Goal: Task Accomplishment & Management: Manage account settings

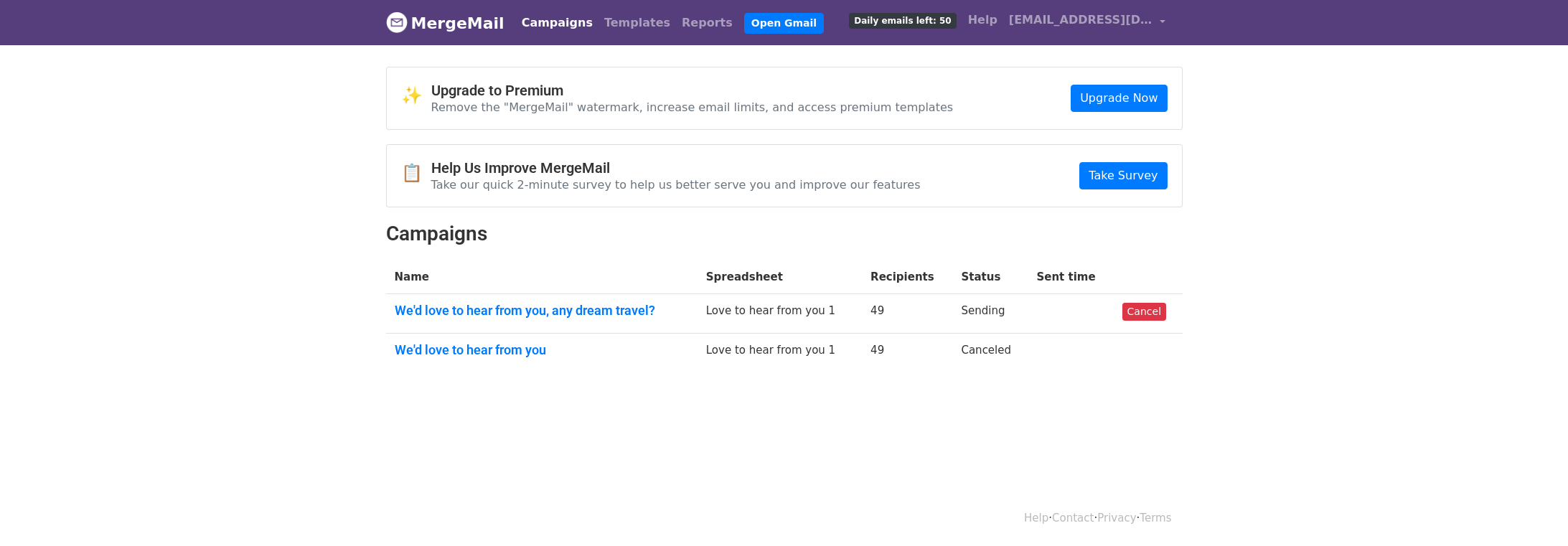
click at [489, 304] on link "We'd love to hear from you, any dream travel?" at bounding box center [542, 311] width 294 height 16
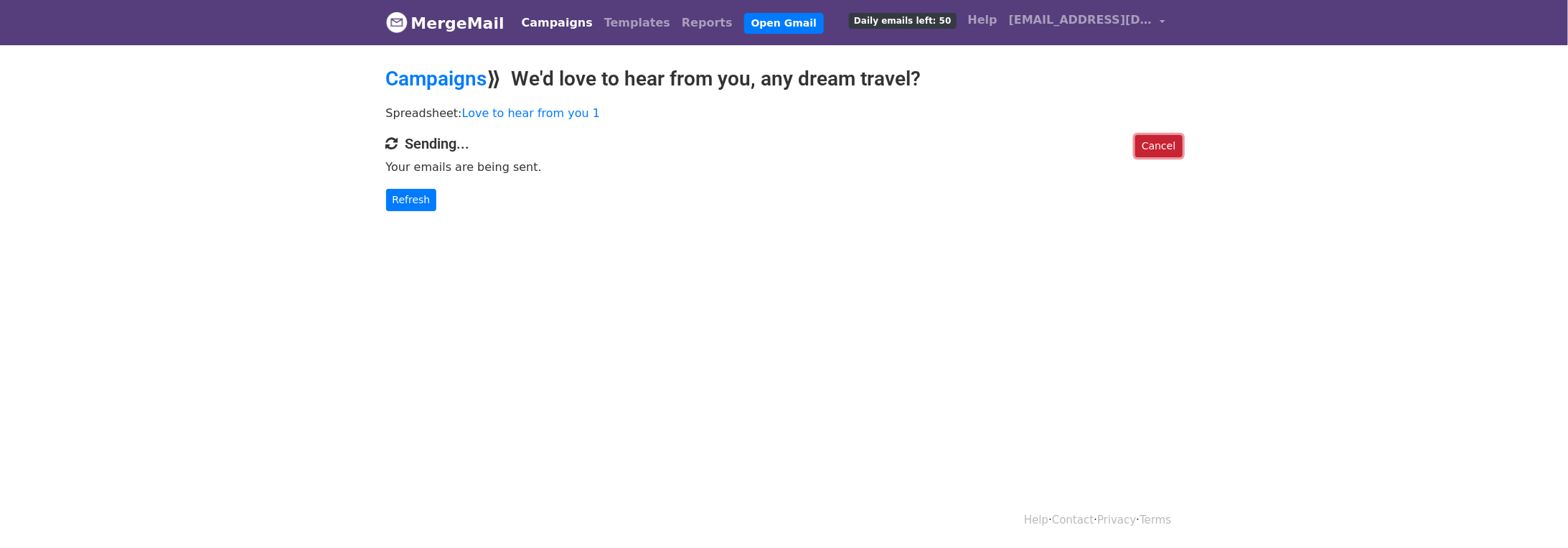
click at [1174, 145] on link "Cancel" at bounding box center [1158, 145] width 47 height 22
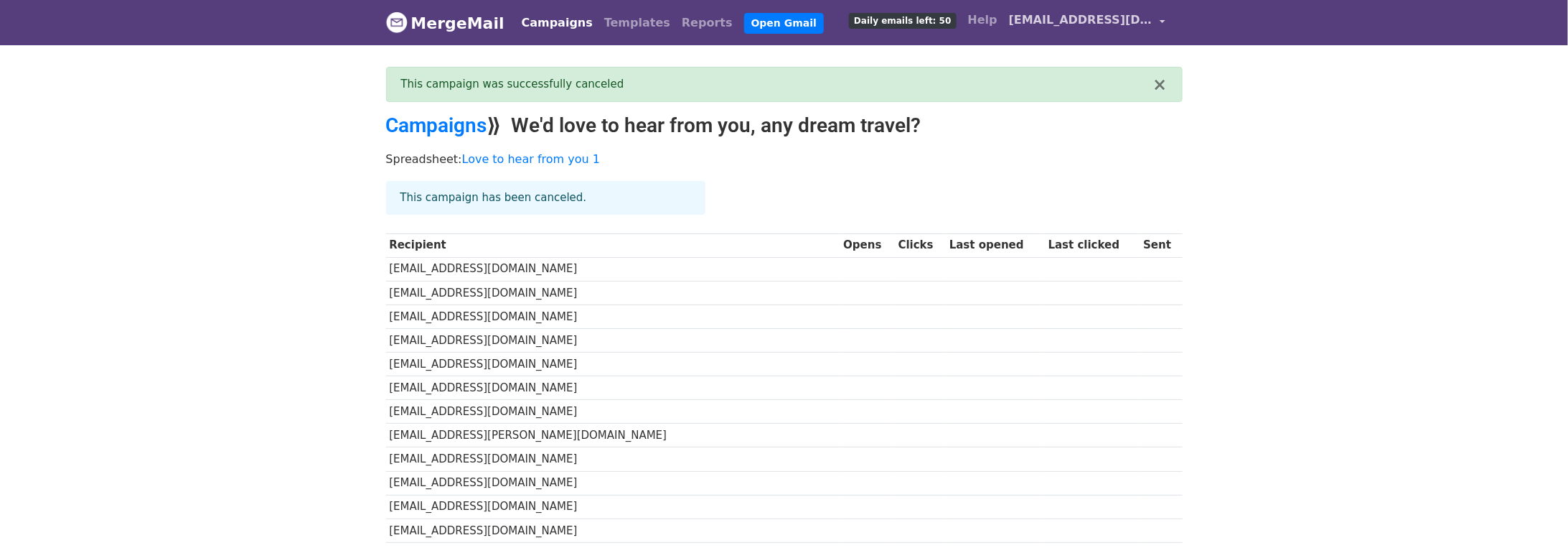
click at [1020, 17] on span "[EMAIL_ADDRESS][DOMAIN_NAME]" at bounding box center [1080, 20] width 143 height 17
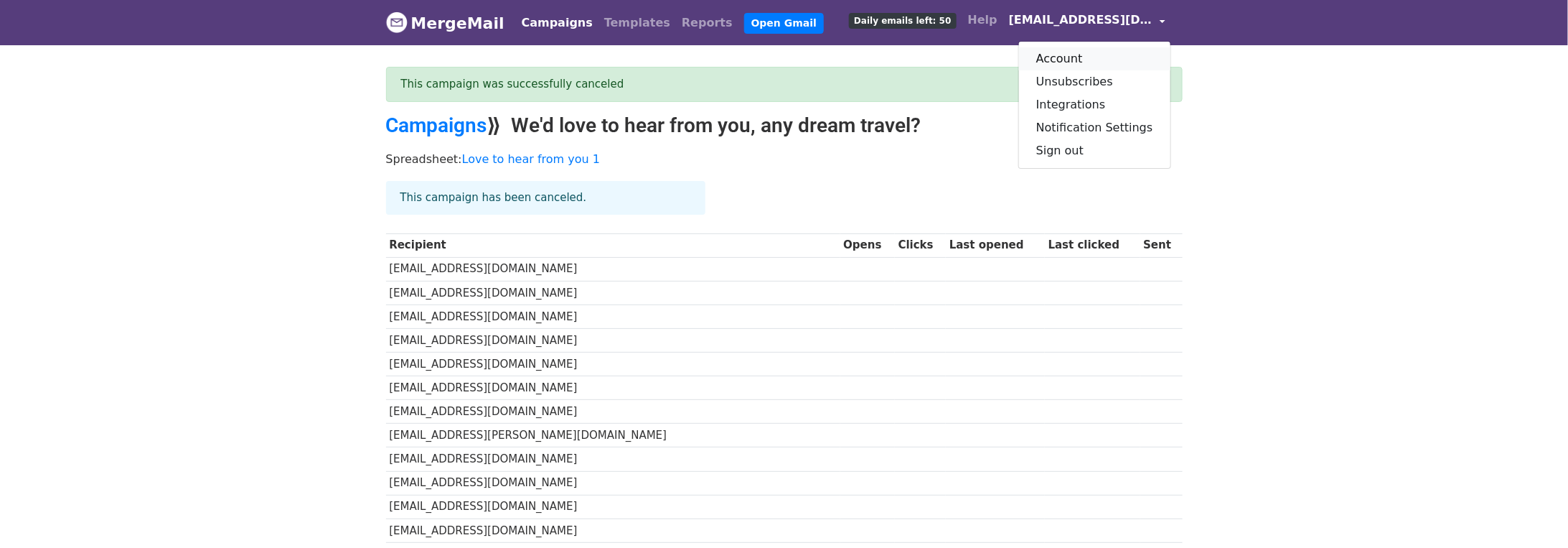
click at [1108, 61] on link "Account" at bounding box center [1095, 59] width 151 height 23
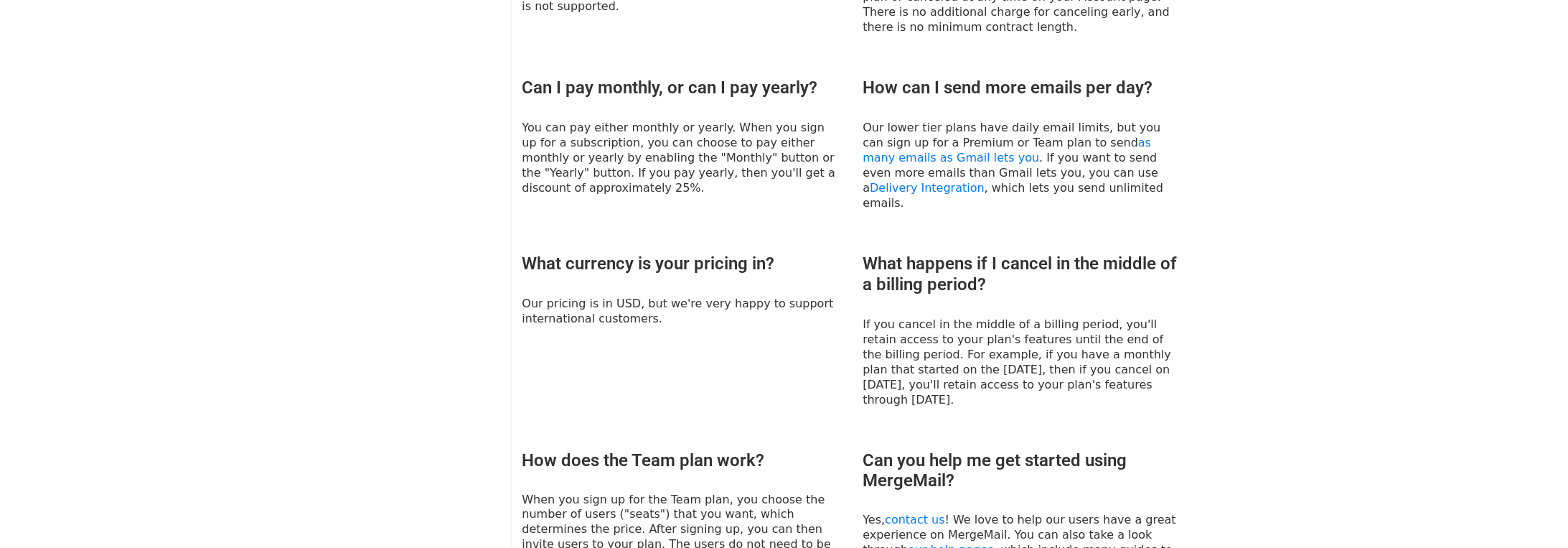
scroll to position [951, 0]
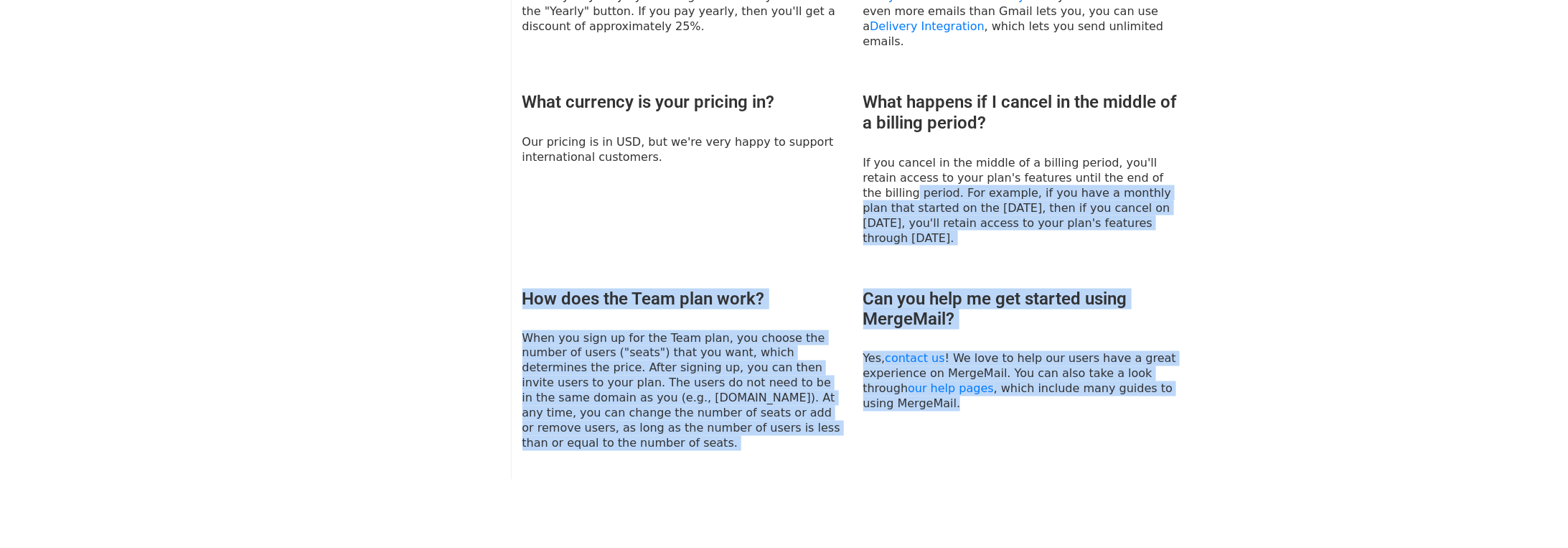
drag, startPoint x: 1565, startPoint y: 381, endPoint x: 1579, endPoint y: 132, distance: 249.4
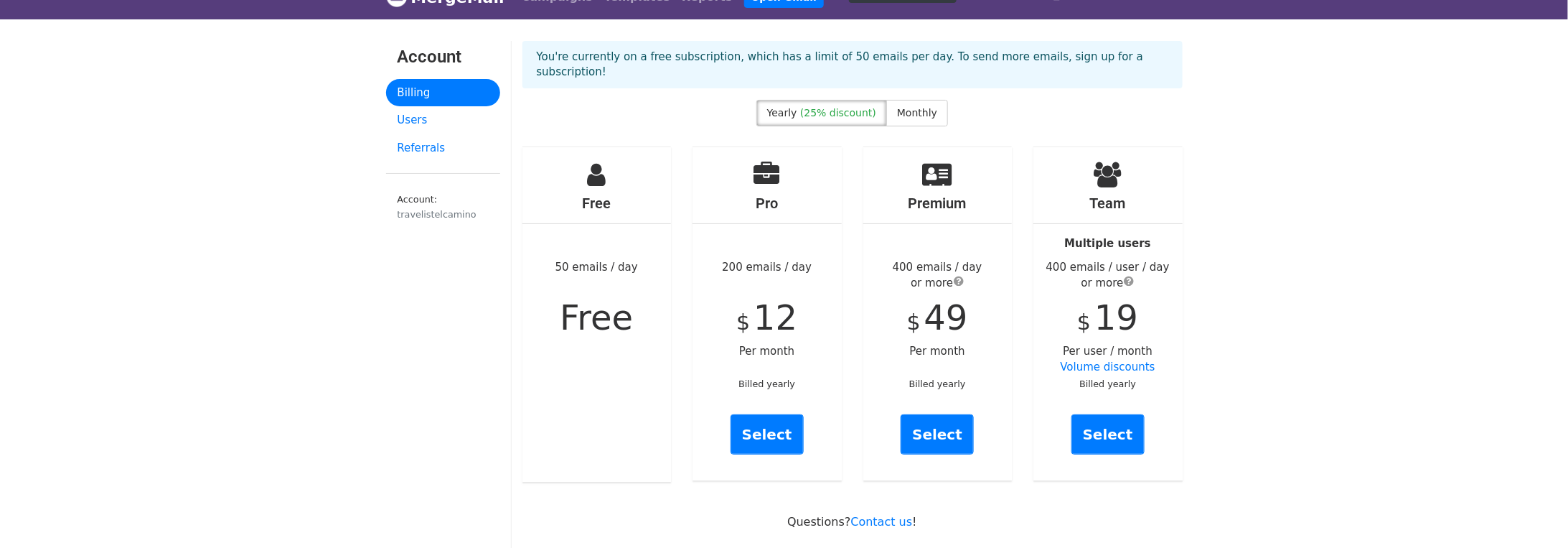
scroll to position [0, 0]
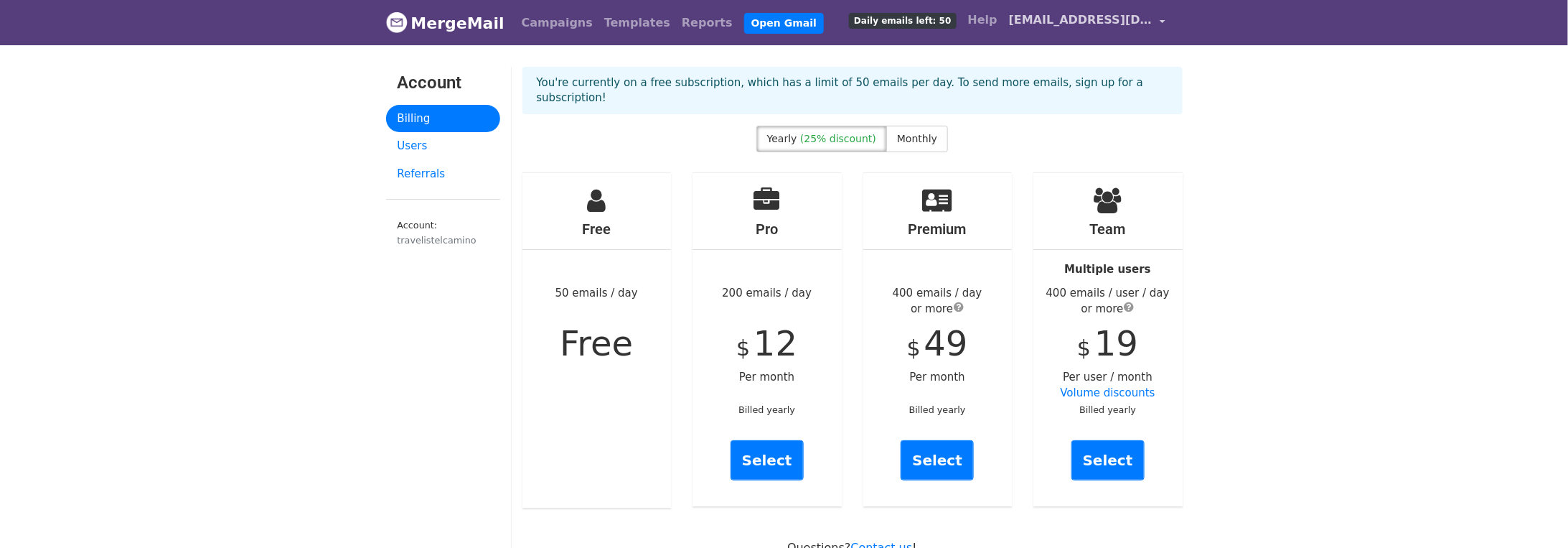
click at [1155, 15] on link "[EMAIL_ADDRESS][DOMAIN_NAME]" at bounding box center [1087, 22] width 168 height 33
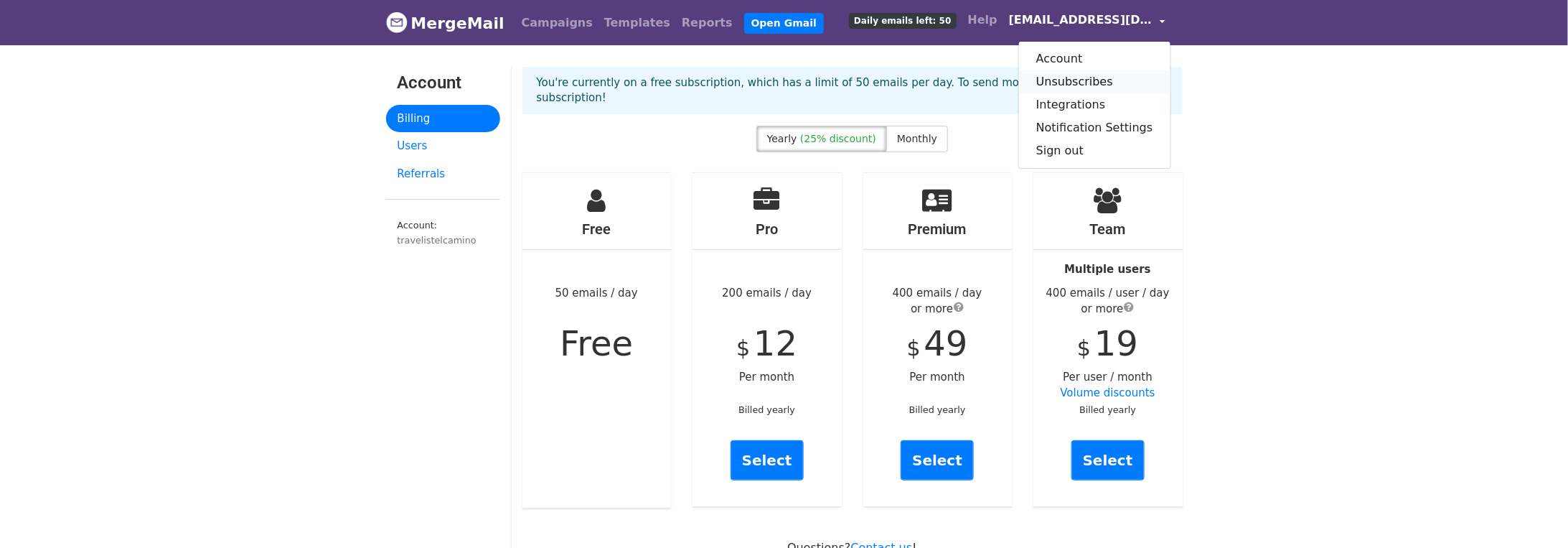
click at [1088, 82] on link "Unsubscribes" at bounding box center [1095, 82] width 151 height 23
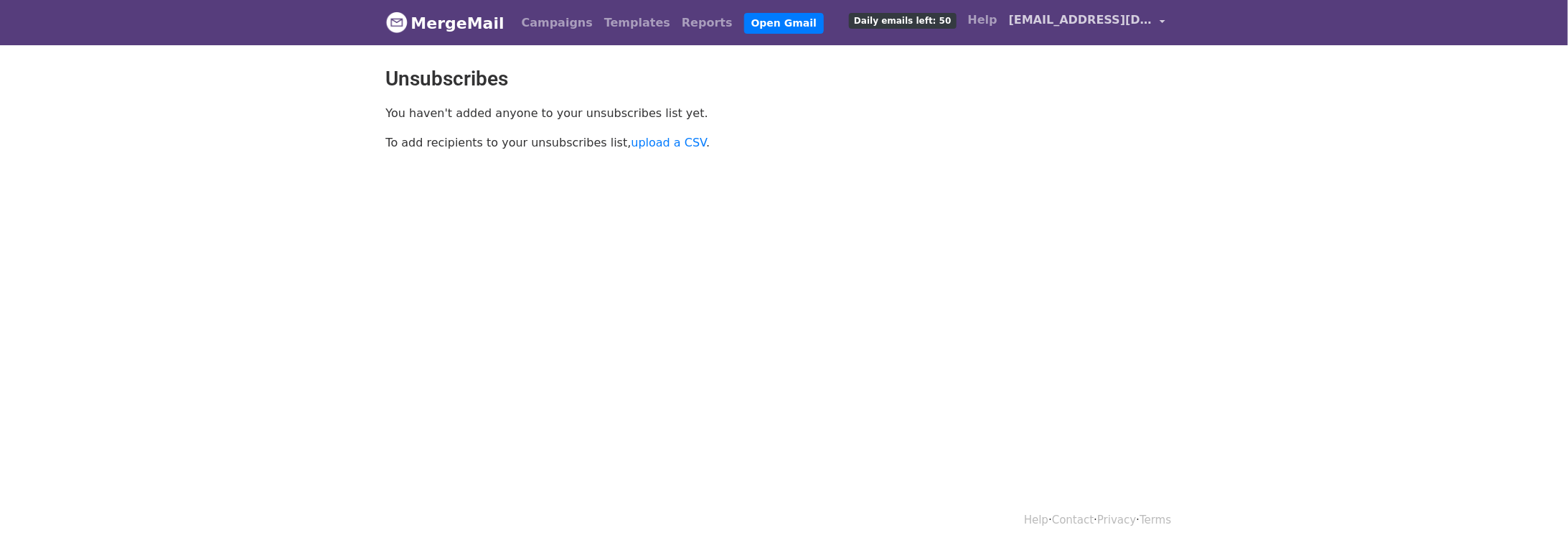
click at [1124, 20] on span "[EMAIL_ADDRESS][DOMAIN_NAME]" at bounding box center [1080, 20] width 143 height 17
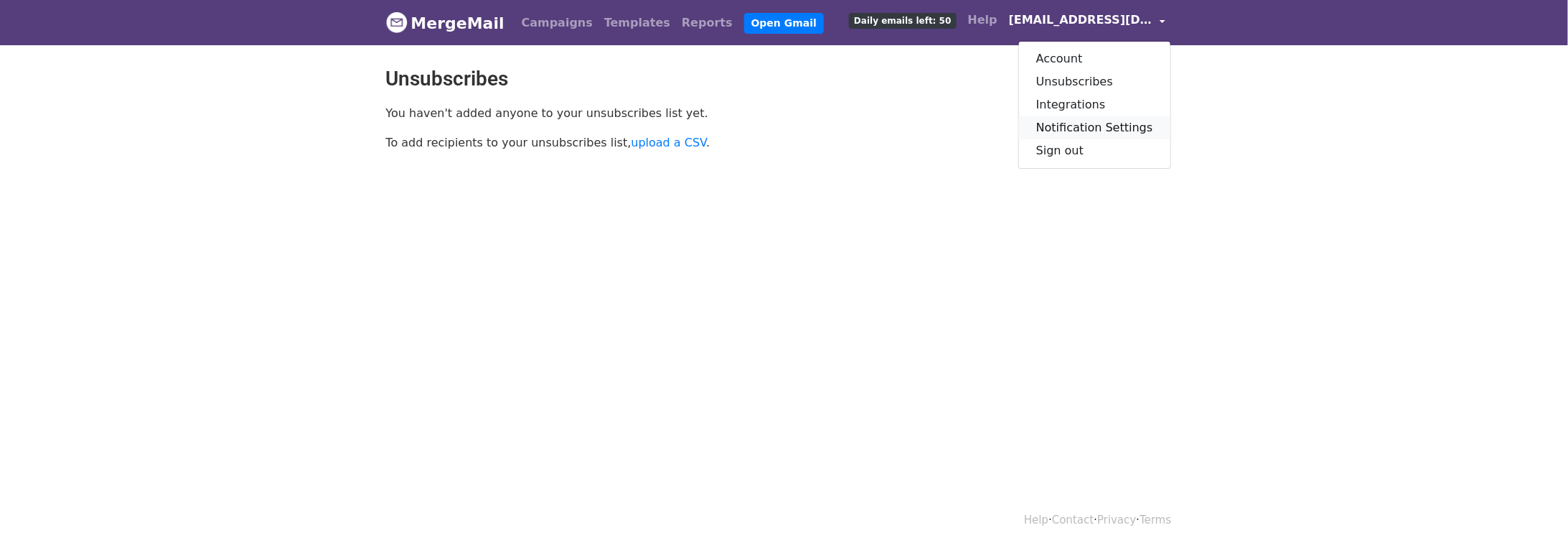
click at [1101, 125] on link "Notification Settings" at bounding box center [1095, 128] width 151 height 23
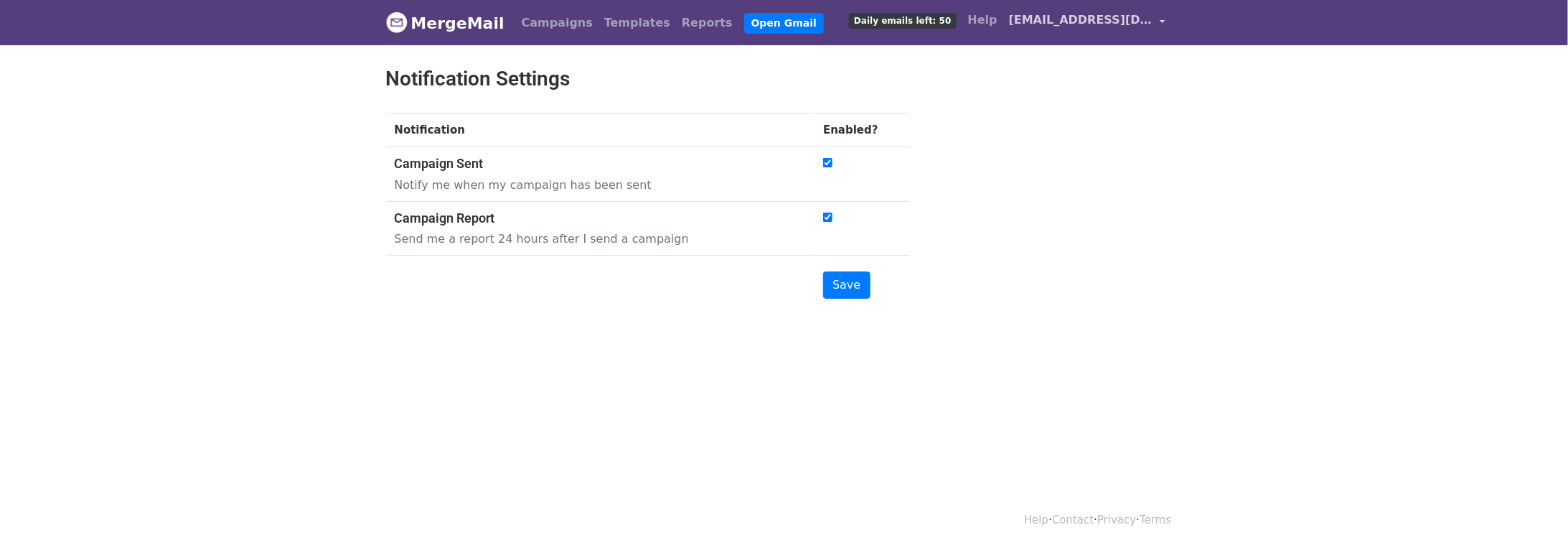
click at [1125, 22] on span "[EMAIL_ADDRESS][DOMAIN_NAME]" at bounding box center [1080, 20] width 143 height 17
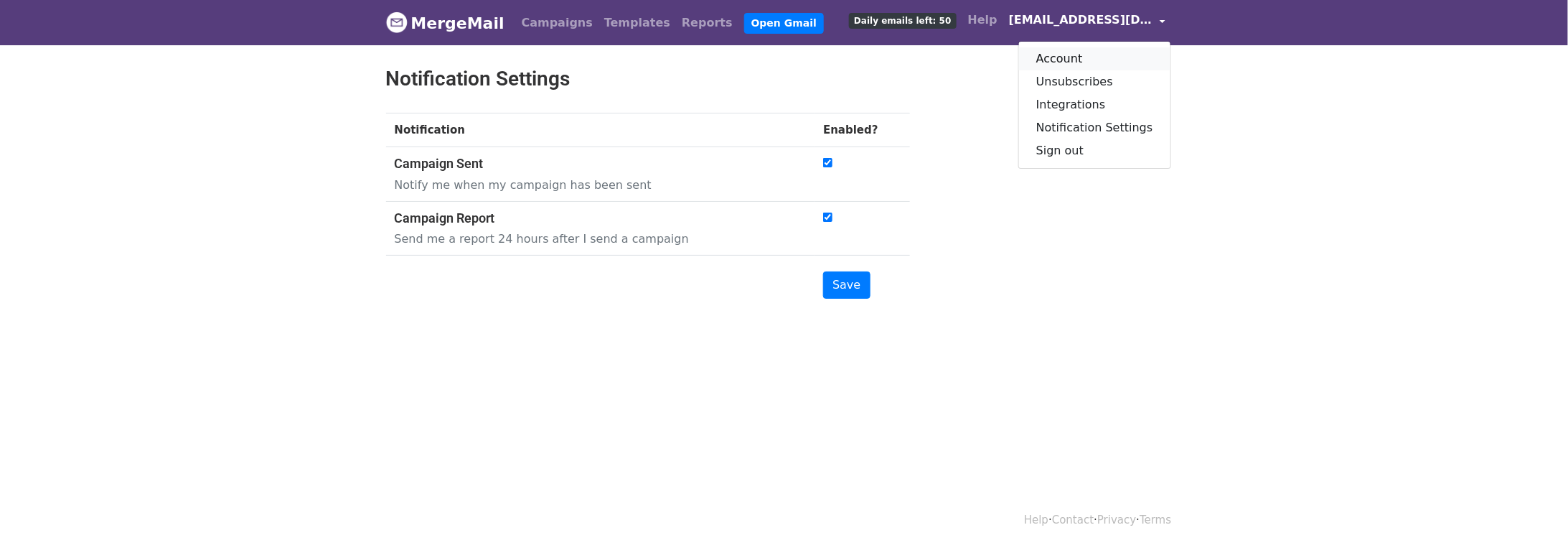
click at [1078, 56] on link "Account" at bounding box center [1095, 59] width 151 height 23
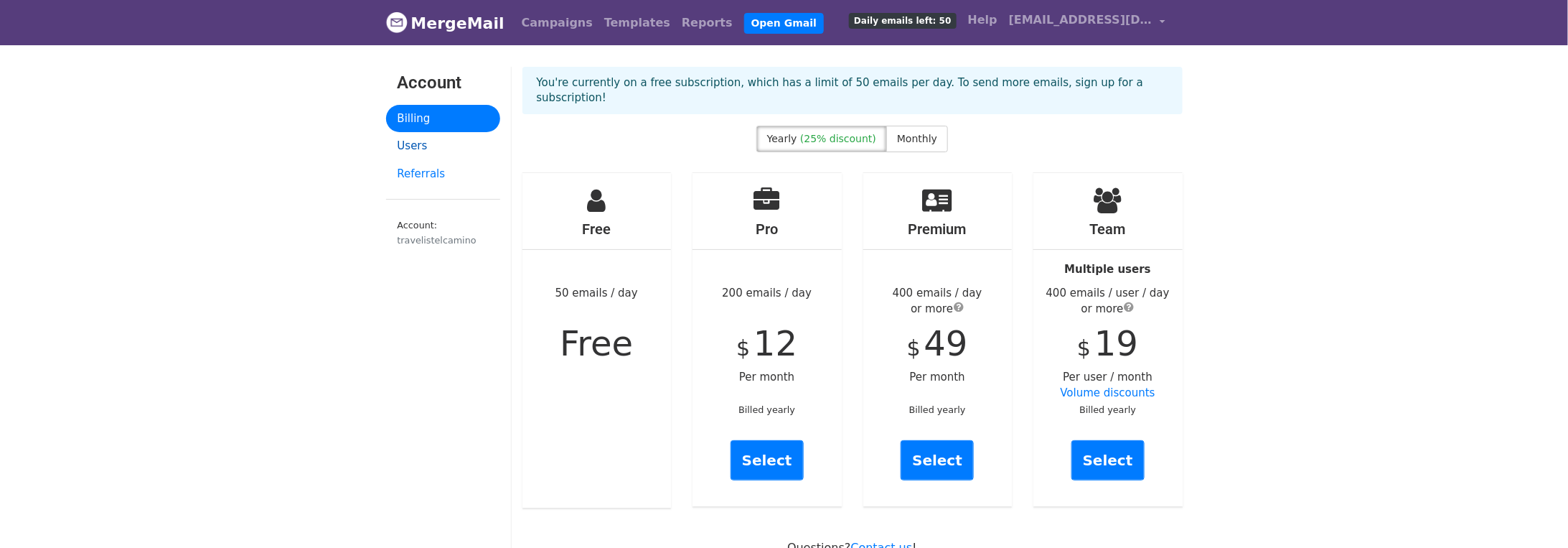
click at [417, 146] on link "Users" at bounding box center [443, 145] width 114 height 28
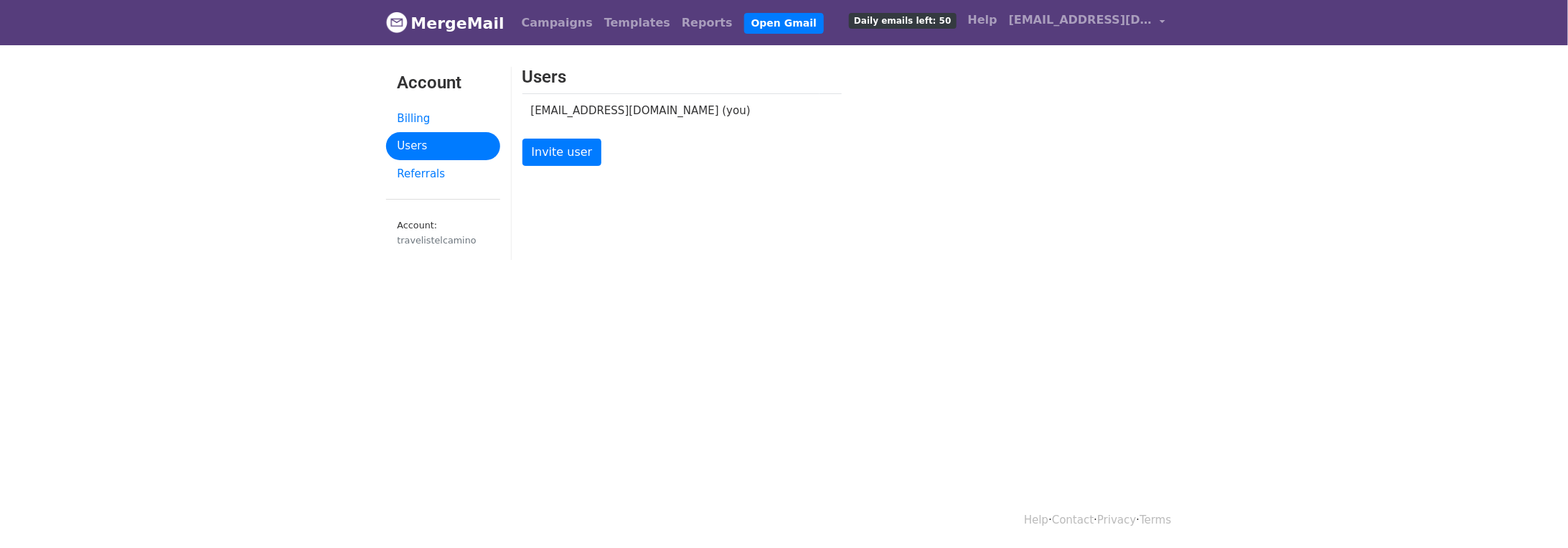
click at [412, 246] on link "Account: travelistelcamino" at bounding box center [443, 235] width 114 height 49
click at [418, 233] on div "travelistelcamino" at bounding box center [443, 240] width 91 height 13
click at [419, 171] on link "Referrals" at bounding box center [443, 173] width 114 height 28
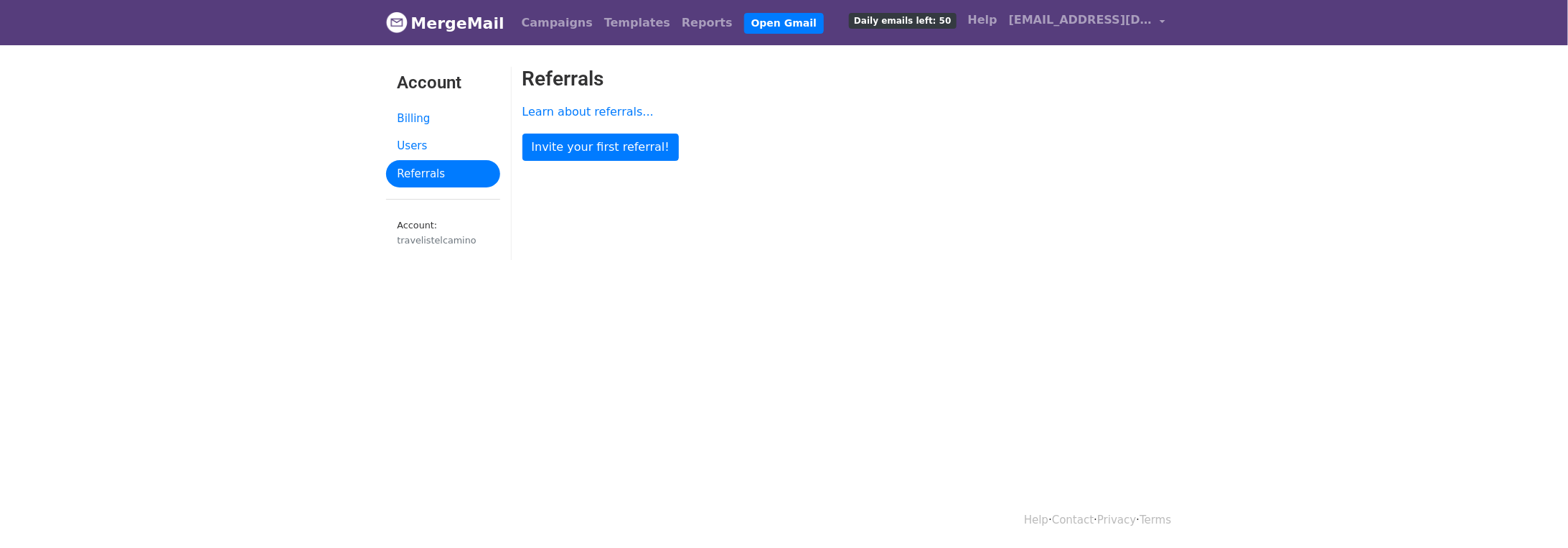
click at [421, 220] on small "Account: travelistelcamino" at bounding box center [443, 233] width 91 height 28
click at [1059, 21] on span "[EMAIL_ADDRESS][DOMAIN_NAME]" at bounding box center [1080, 20] width 143 height 17
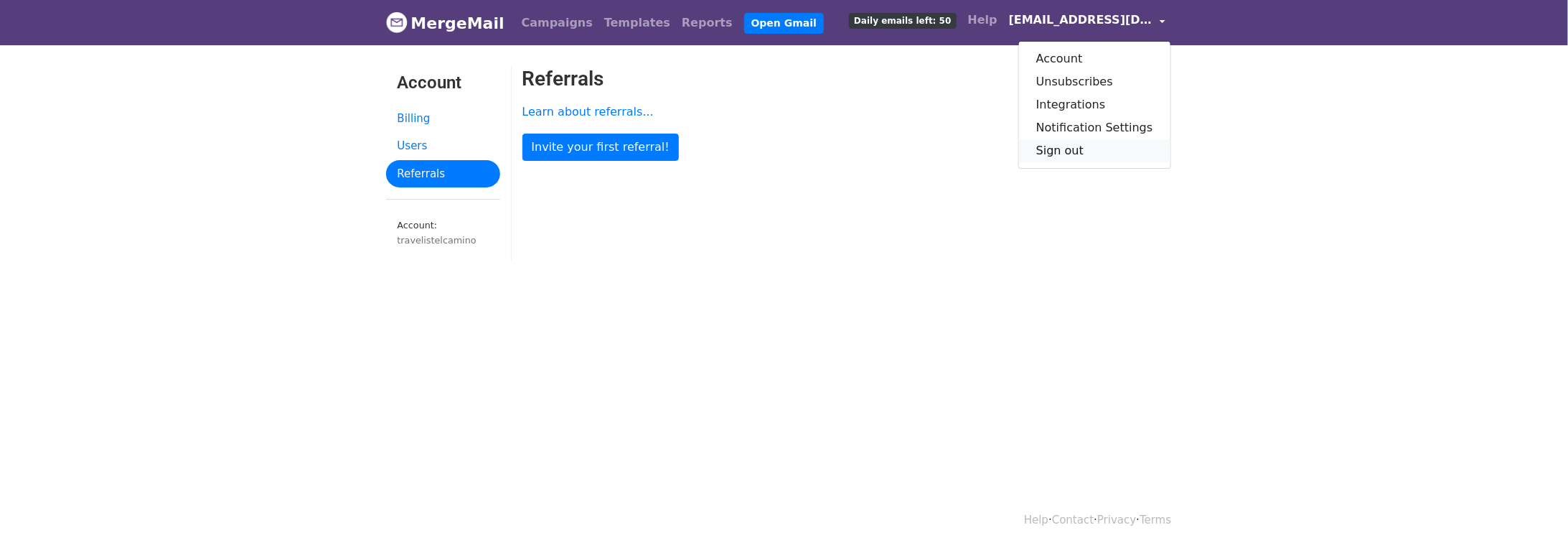
drag, startPoint x: 1073, startPoint y: 147, endPoint x: 1214, endPoint y: 29, distance: 183.9
click at [1073, 146] on link "Sign out" at bounding box center [1095, 151] width 151 height 23
